Goal: Navigation & Orientation: Find specific page/section

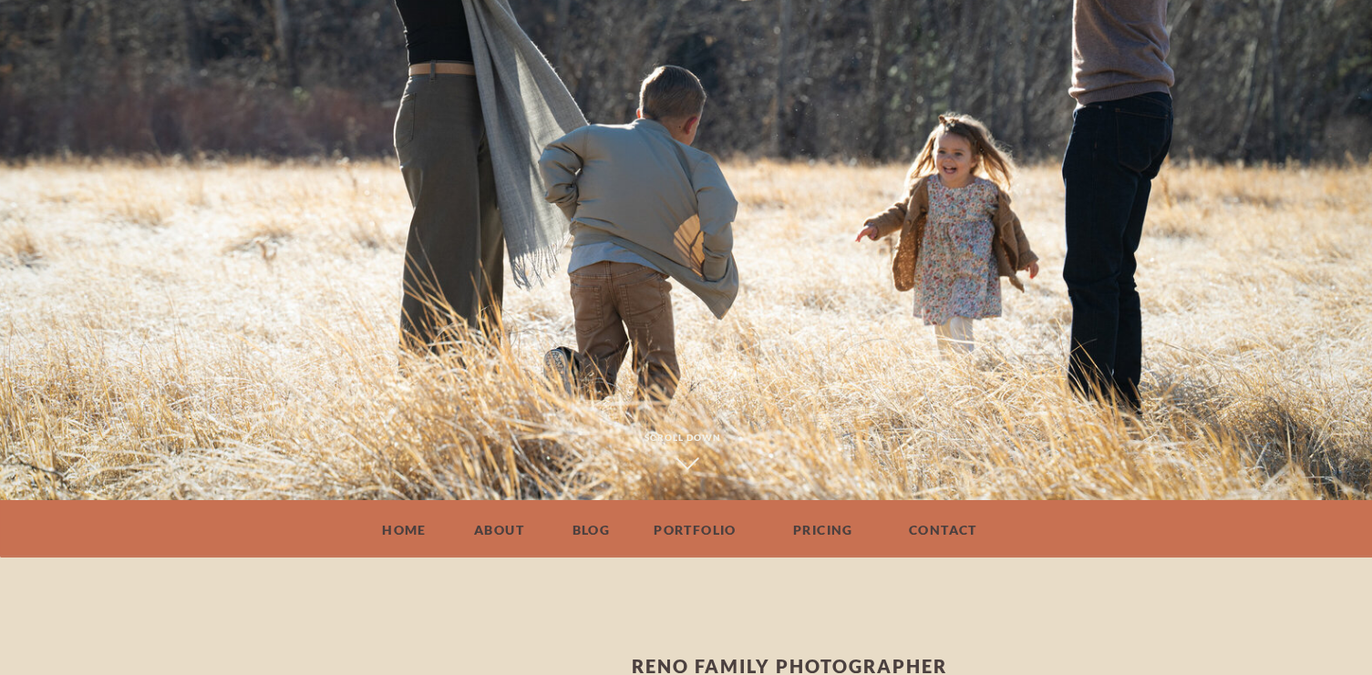
scroll to position [729, 0]
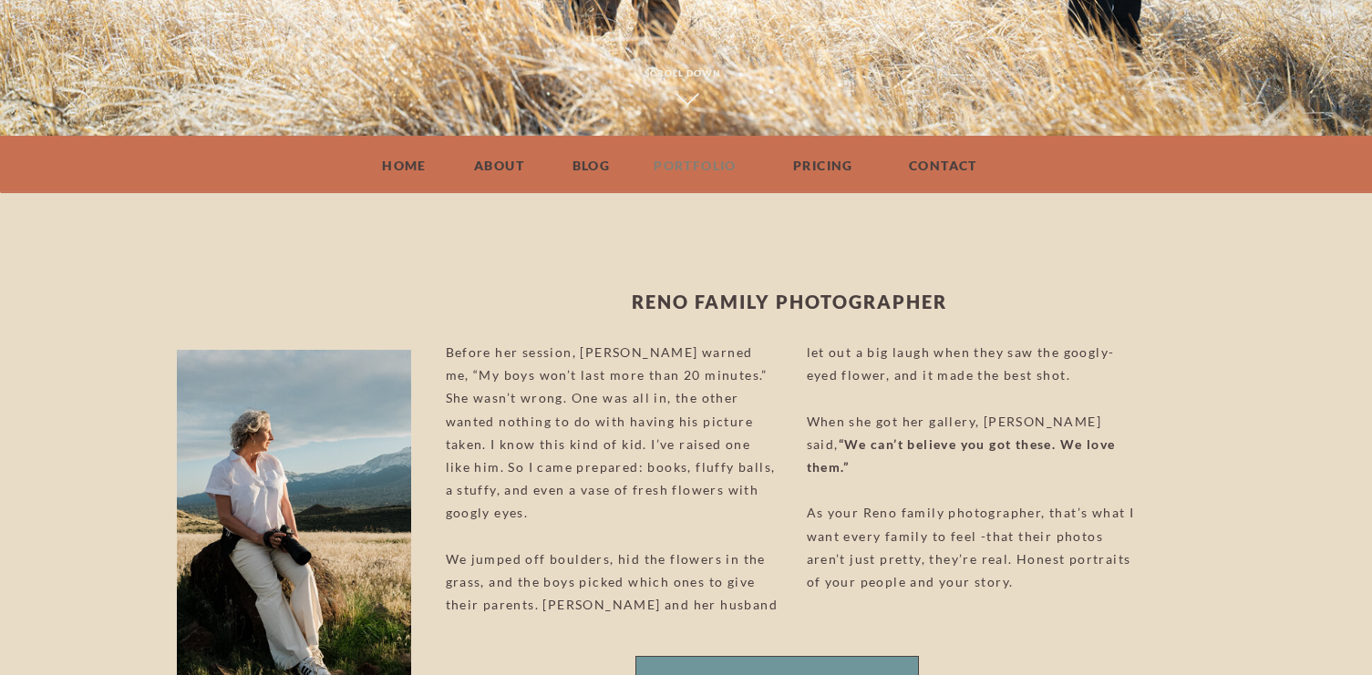
click at [679, 163] on nav "PORTFOLIO" at bounding box center [695, 162] width 95 height 17
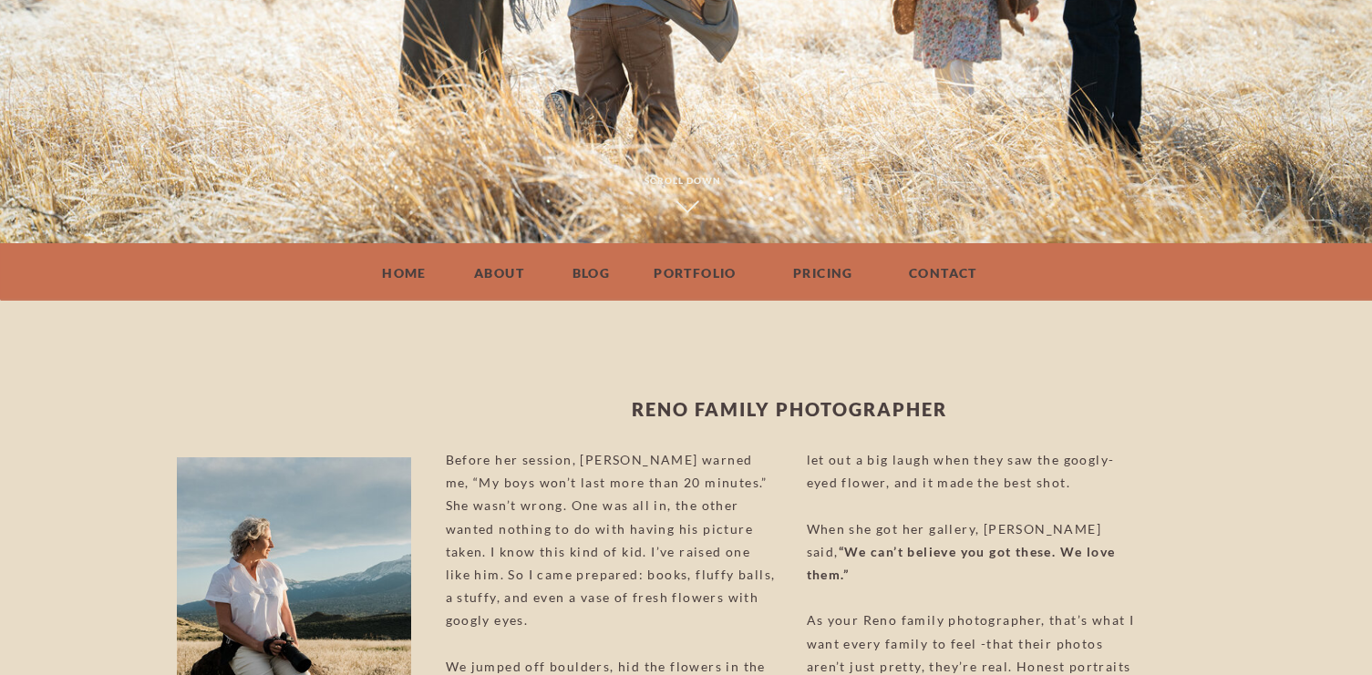
scroll to position [638, 0]
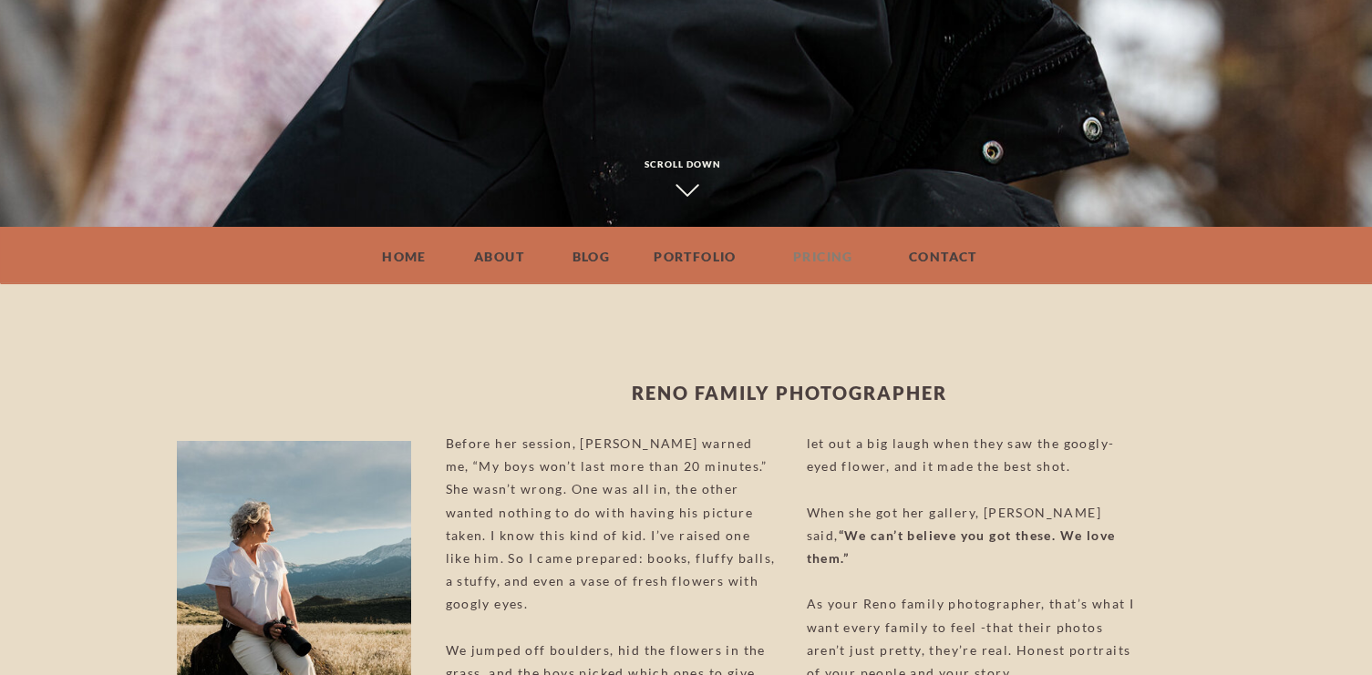
click at [810, 256] on nav "Pricing" at bounding box center [823, 253] width 107 height 17
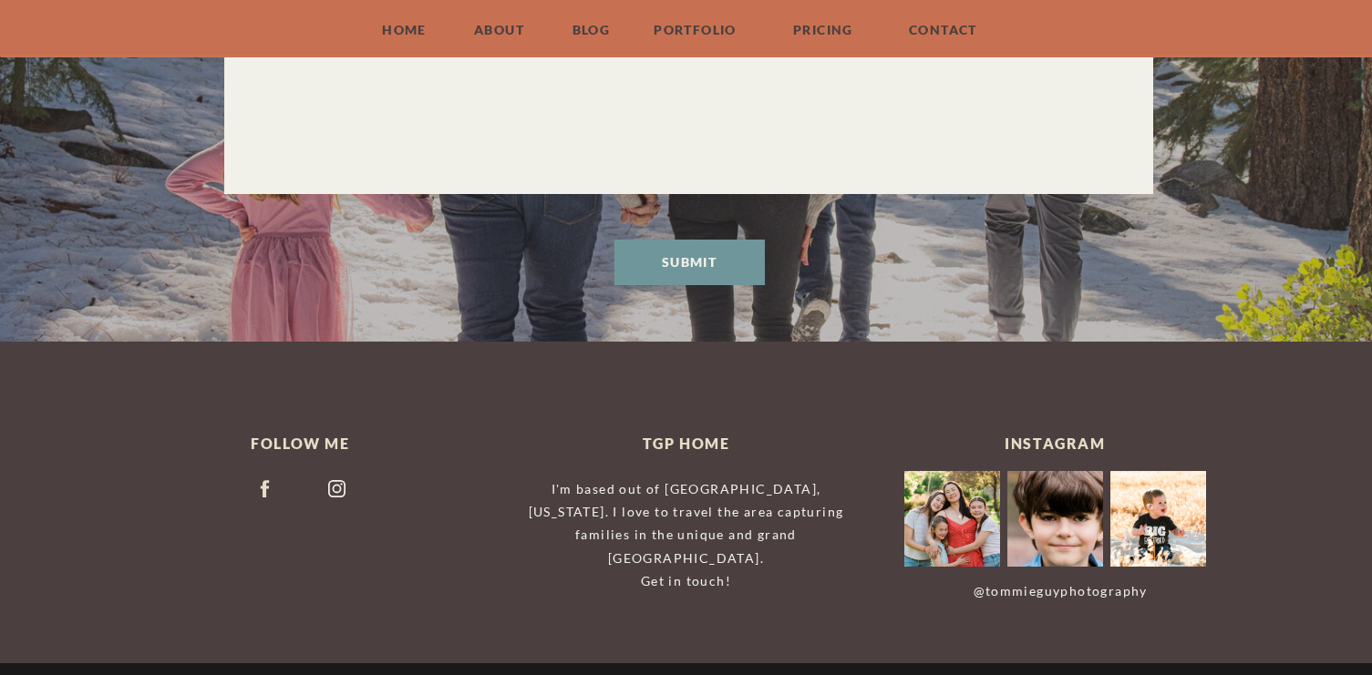
scroll to position [4050, 0]
